Goal: Find contact information: Find contact information

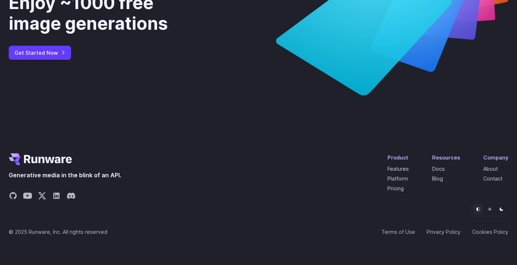
scroll to position [2791, 0]
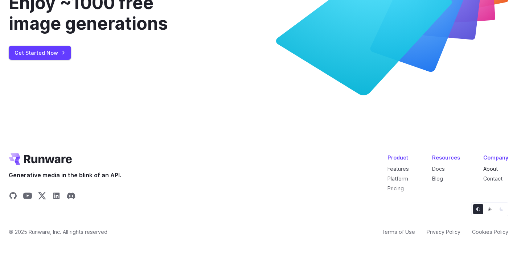
click at [492, 166] on link "About" at bounding box center [490, 169] width 15 height 6
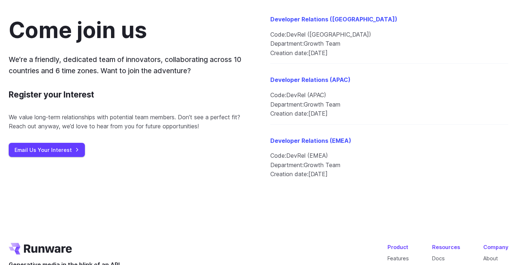
scroll to position [849, 0]
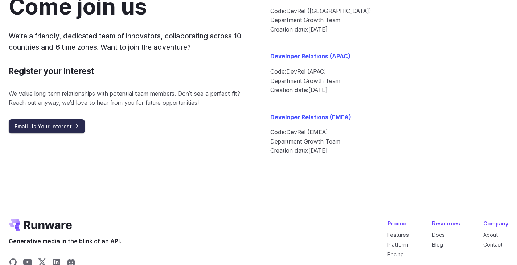
click at [61, 130] on link "Email Us Your Interest" at bounding box center [47, 126] width 76 height 14
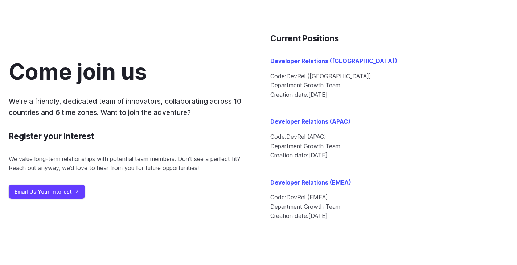
scroll to position [795, 0]
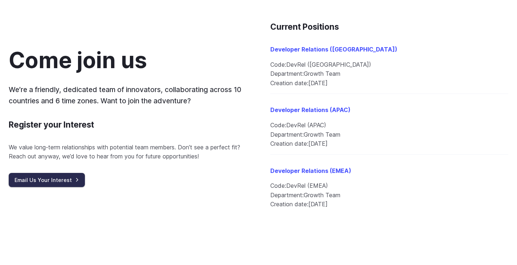
click at [58, 184] on link "Email Us Your Interest" at bounding box center [47, 180] width 76 height 14
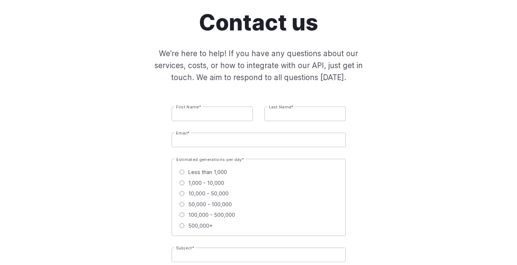
scroll to position [68, 0]
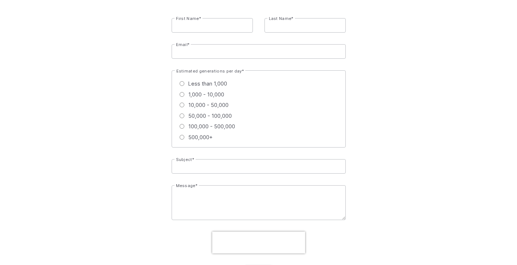
scroll to position [150, 0]
